Goal: Check status: Check status

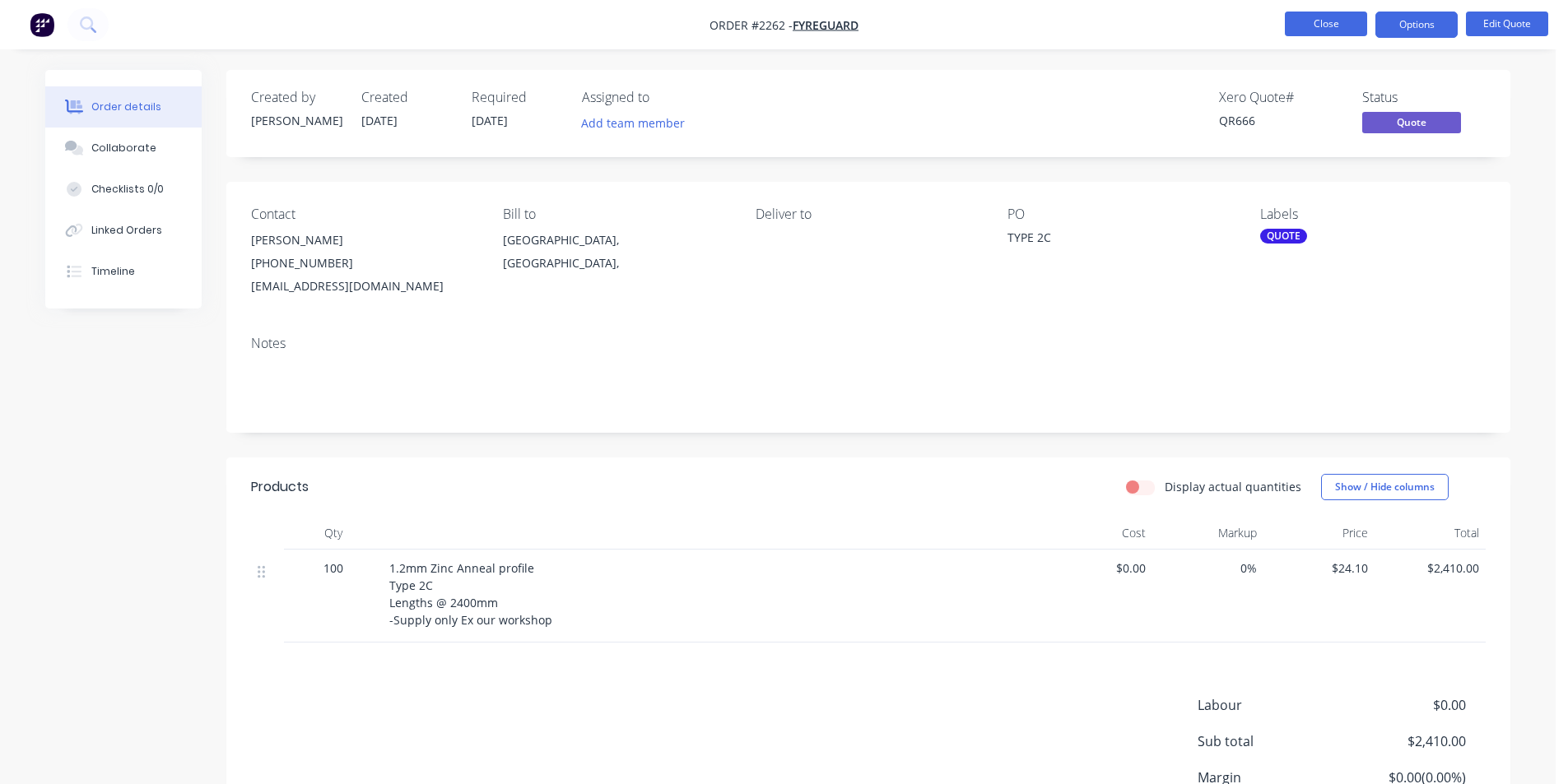
click at [1341, 23] on button "Close" at bounding box center [1325, 23] width 82 height 24
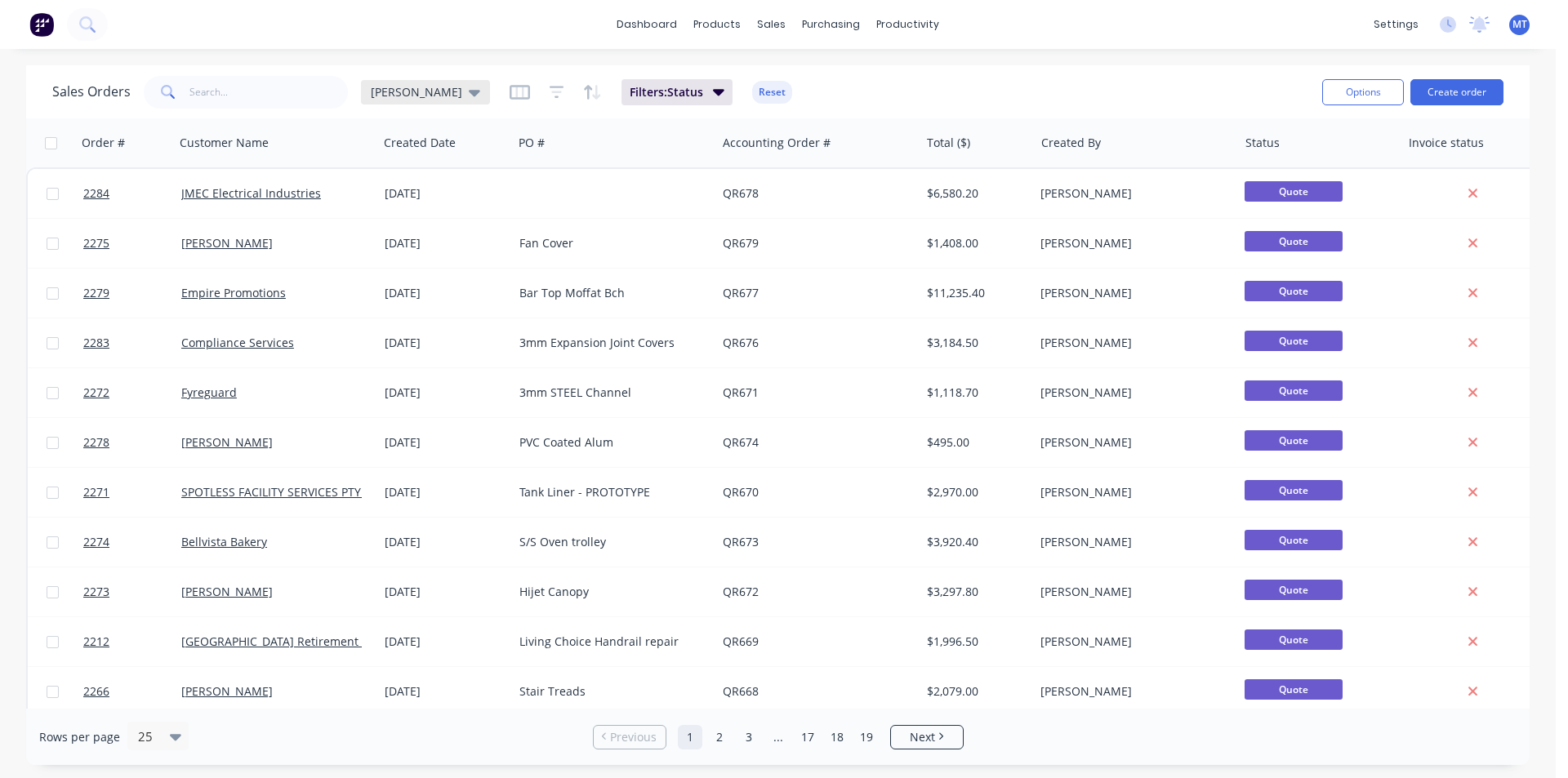
click at [469, 94] on icon at bounding box center [475, 93] width 12 height 7
click at [390, 233] on button "None" at bounding box center [458, 231] width 187 height 18
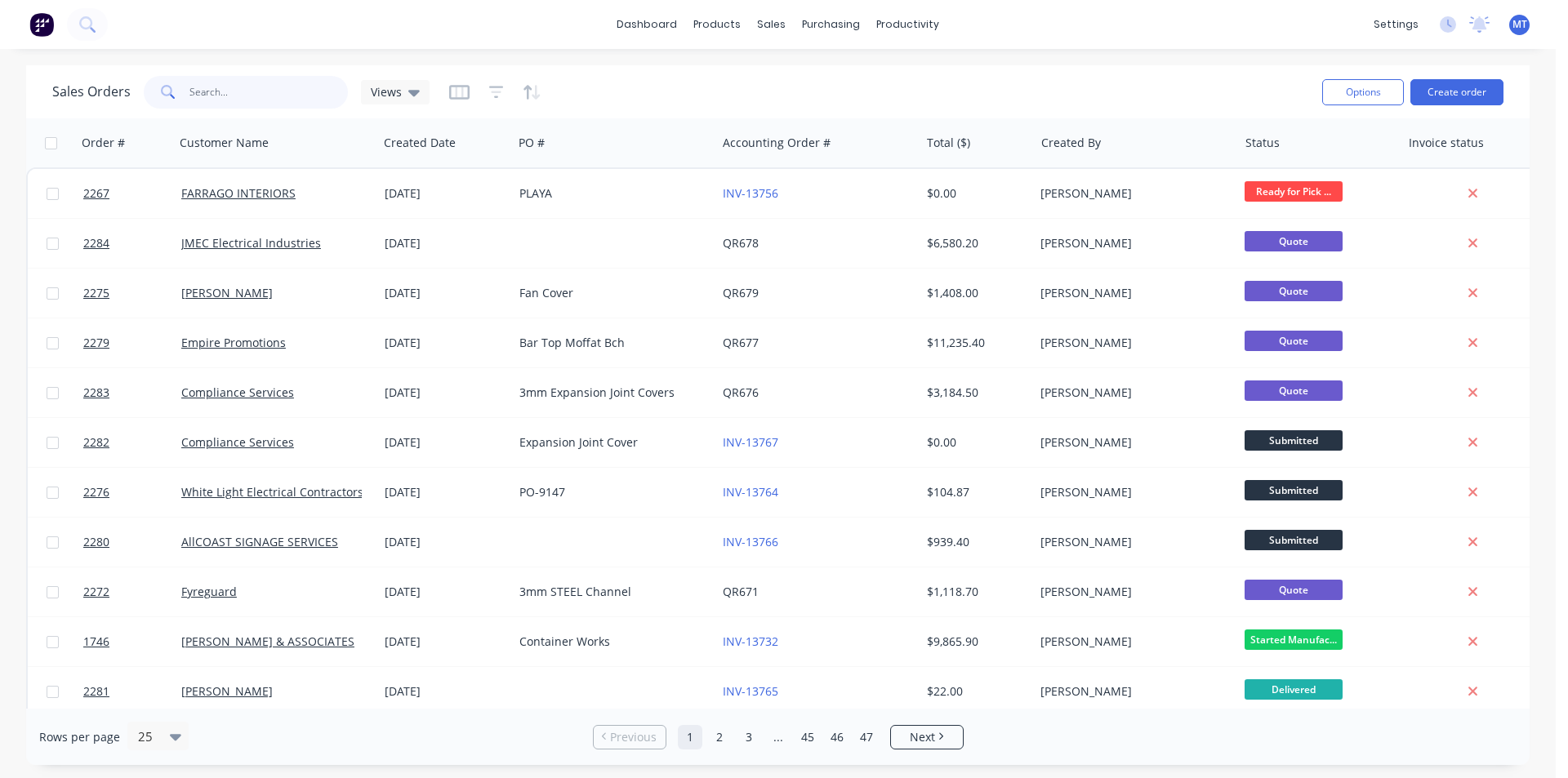
click at [271, 92] on input "text" at bounding box center [269, 93] width 160 height 33
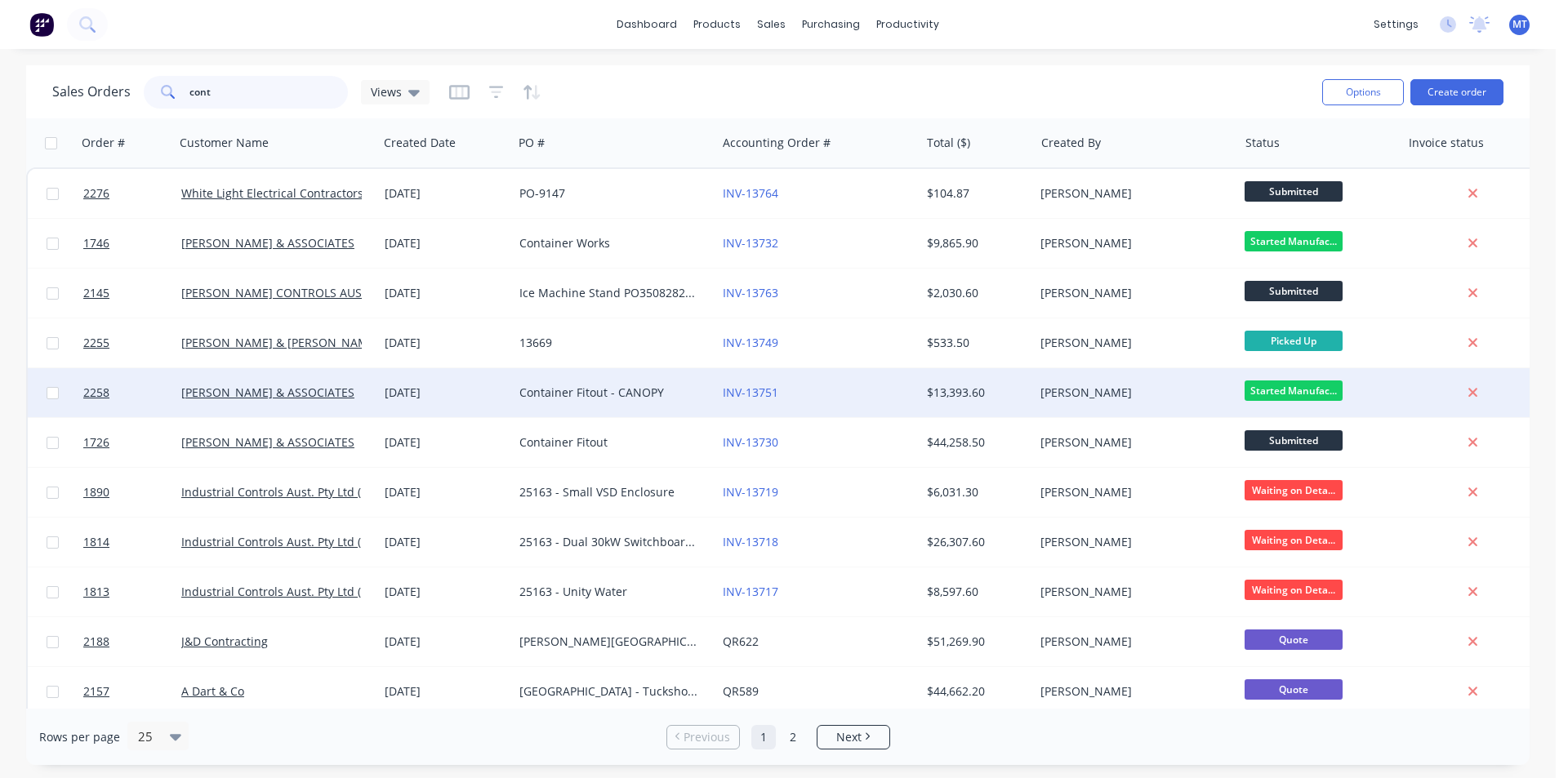
type input "cont"
click at [423, 394] on div "[DATE]" at bounding box center [446, 392] width 122 height 16
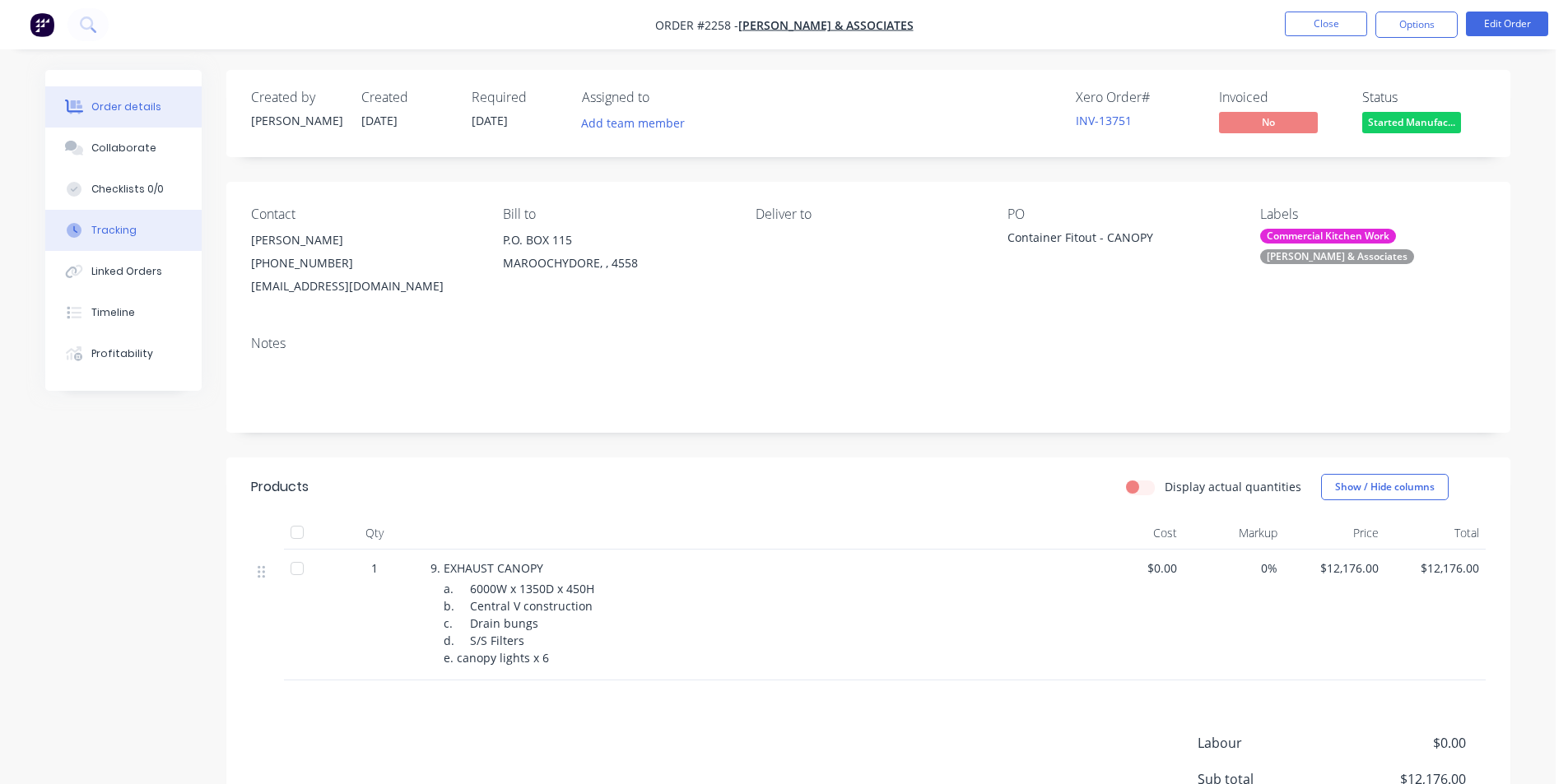
click at [115, 236] on div "Tracking" at bounding box center [114, 230] width 45 height 15
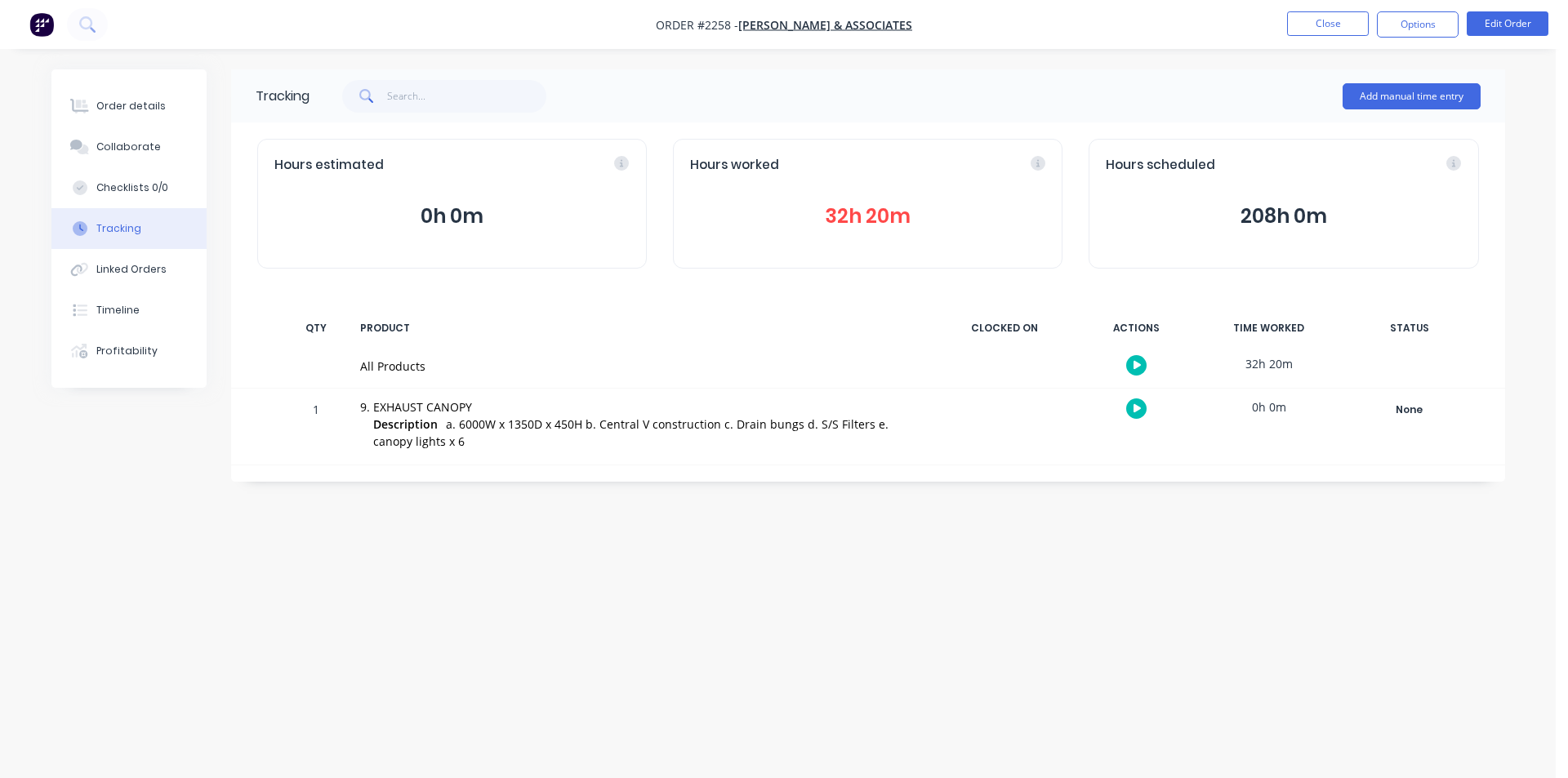
click at [858, 218] on button "32h 20m" at bounding box center [867, 216] width 355 height 31
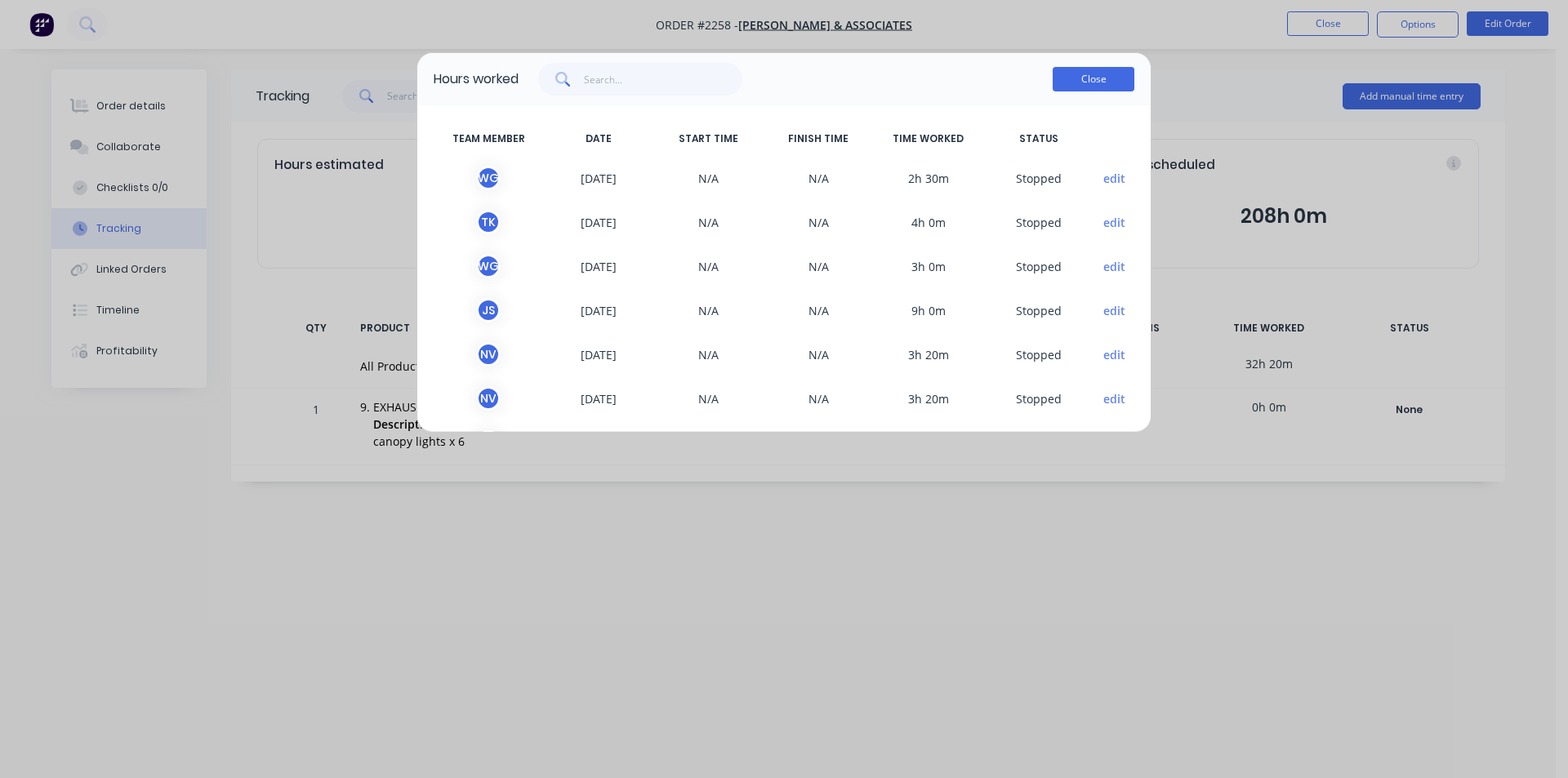
click at [1114, 85] on button "Close" at bounding box center [1093, 78] width 81 height 24
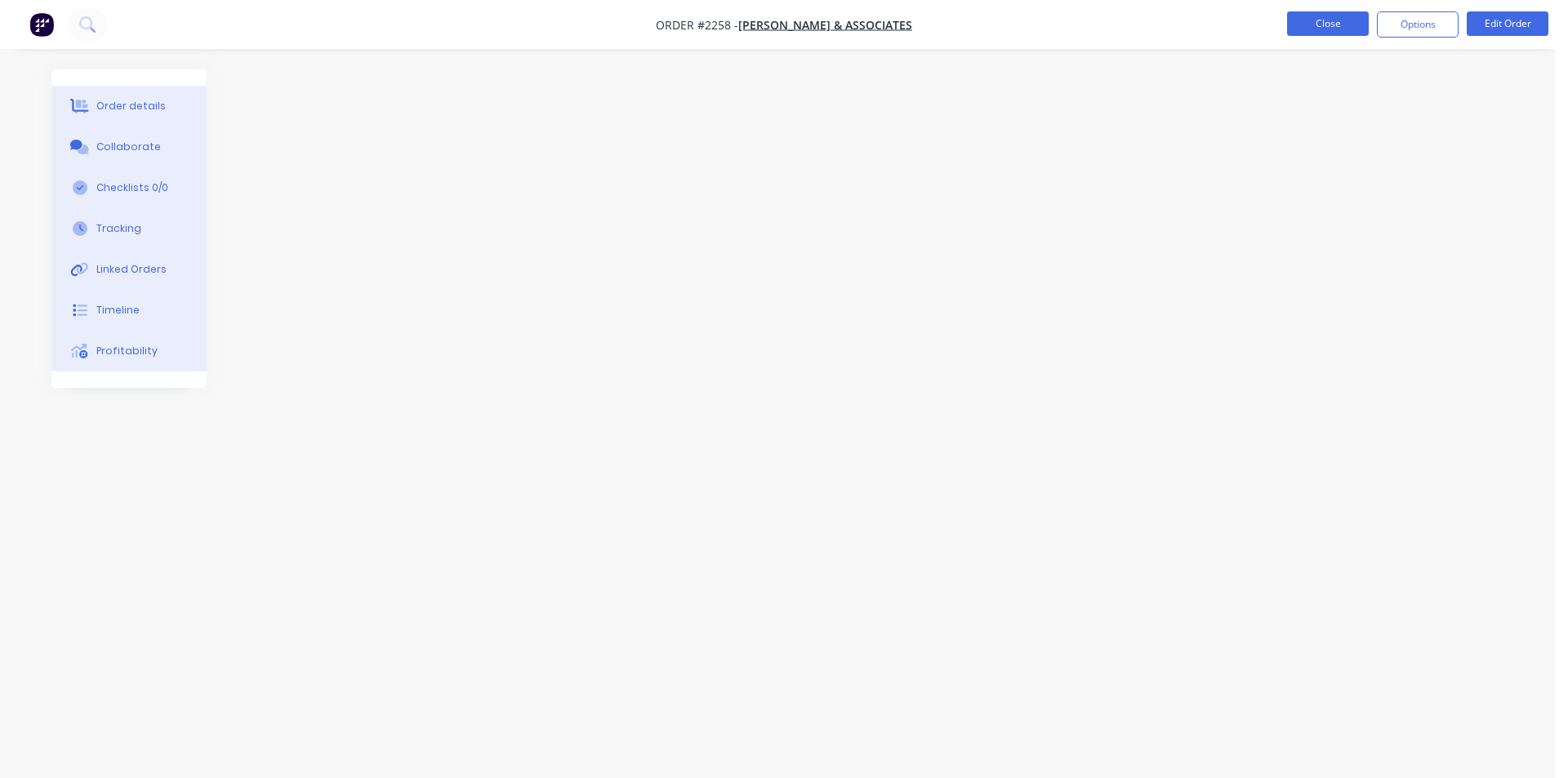
click at [1337, 29] on button "Close" at bounding box center [1327, 23] width 81 height 24
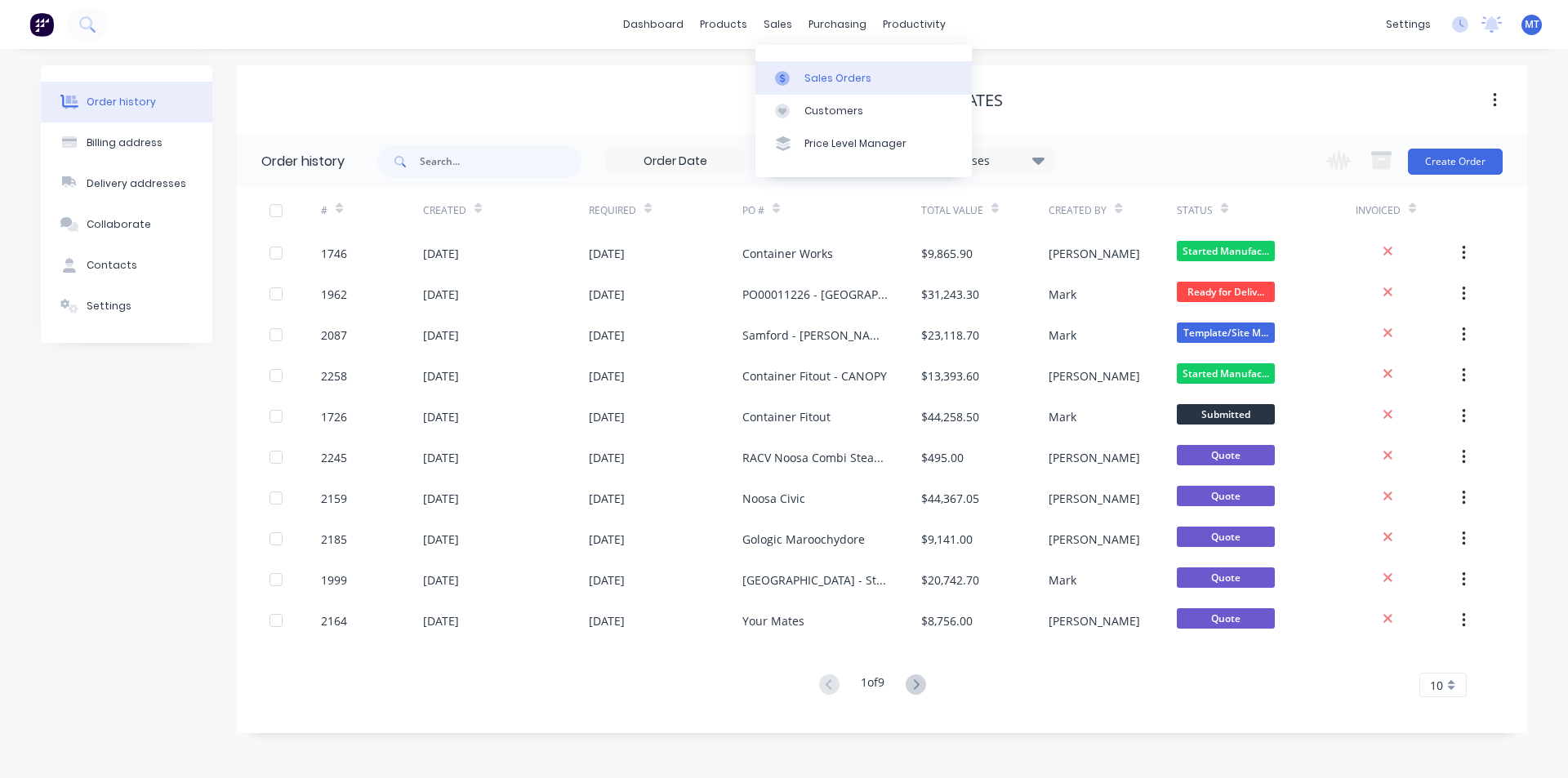
click at [841, 76] on div "Sales Orders" at bounding box center [837, 77] width 67 height 14
